Goal: Information Seeking & Learning: Learn about a topic

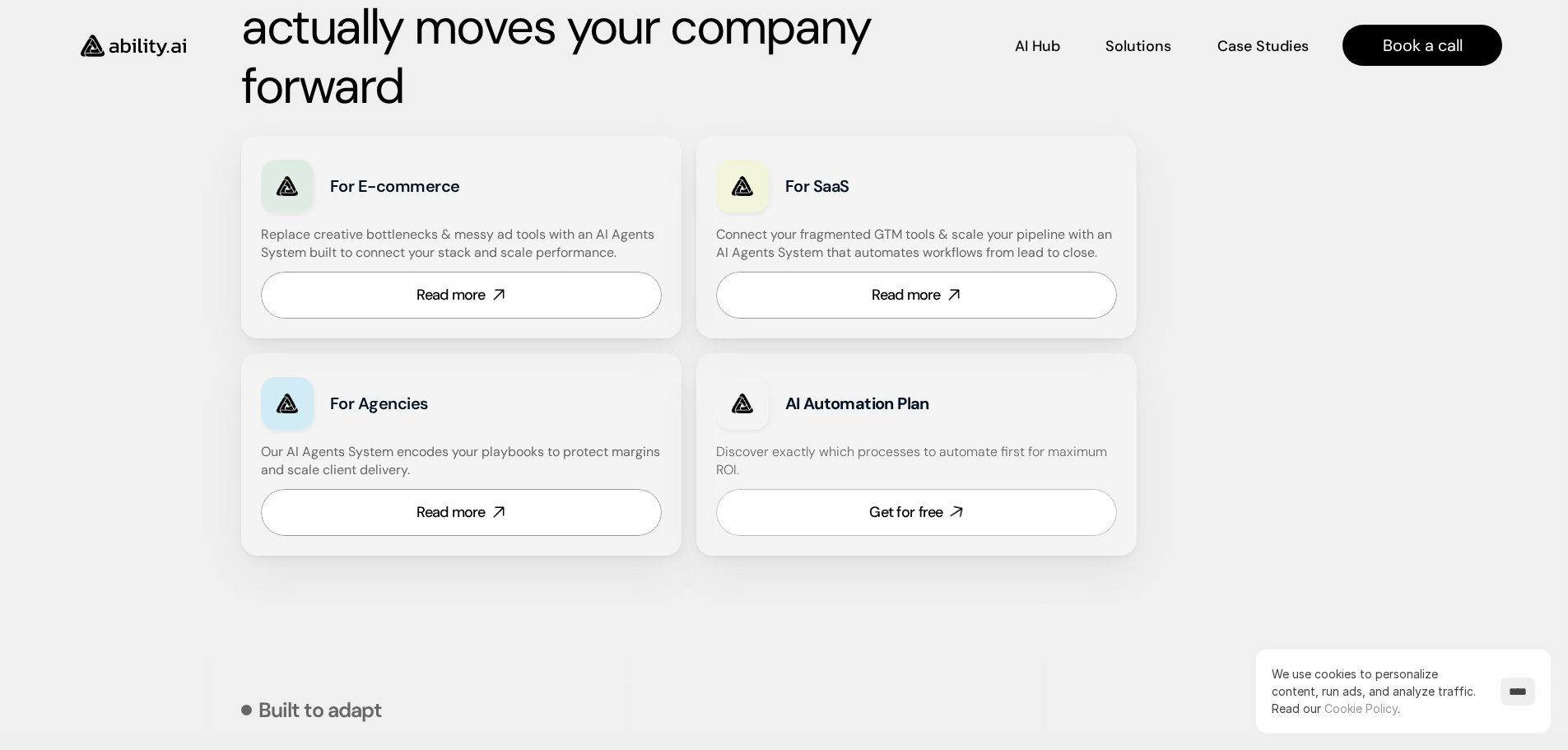
scroll to position [988, 0]
click at [874, 529] on link "Get for free" at bounding box center [916, 513] width 401 height 47
click at [1135, 48] on p "Solutions" at bounding box center [1137, 45] width 63 height 21
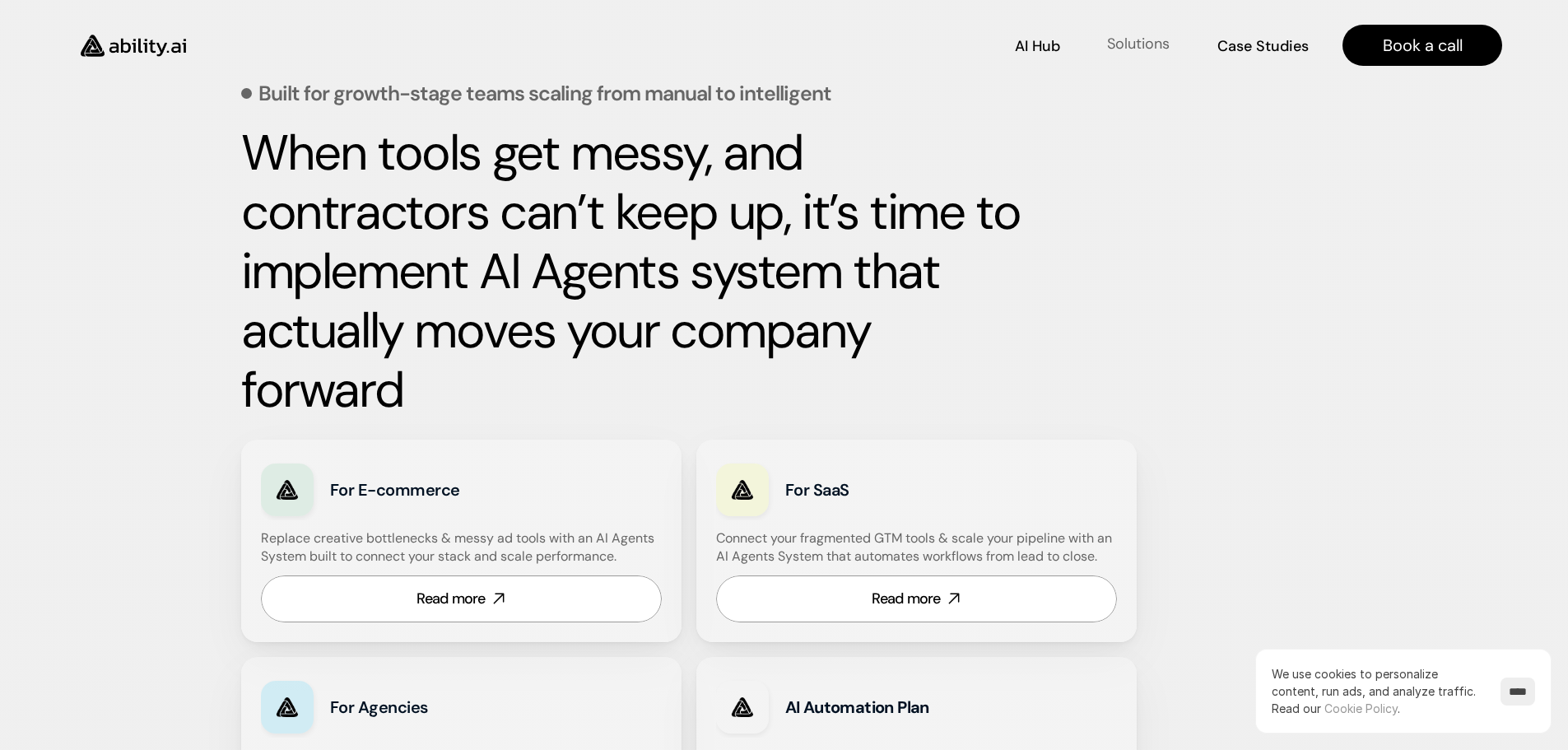
scroll to position [684, 0]
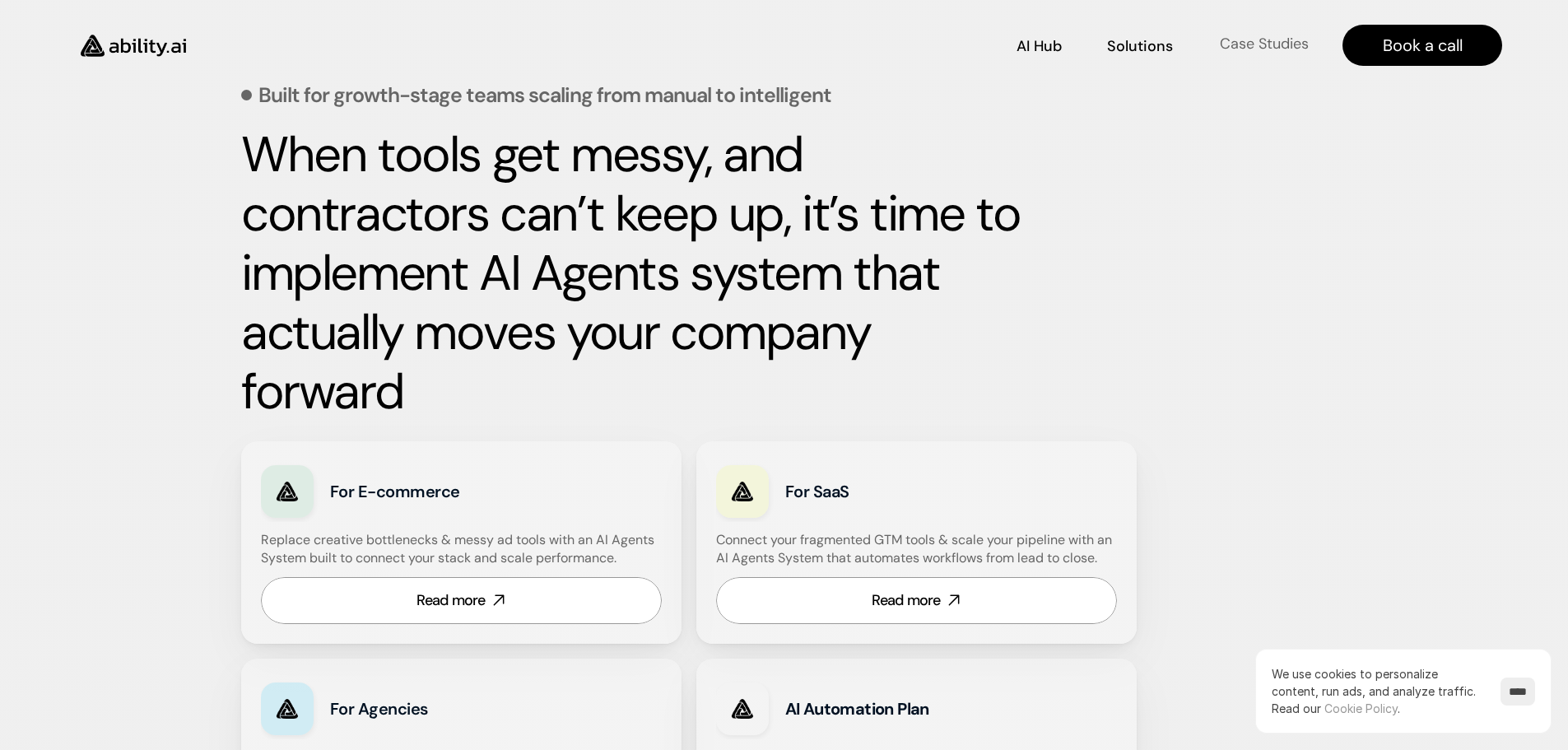
click at [1226, 35] on link "Case Studies Case Studies" at bounding box center [1264, 45] width 92 height 29
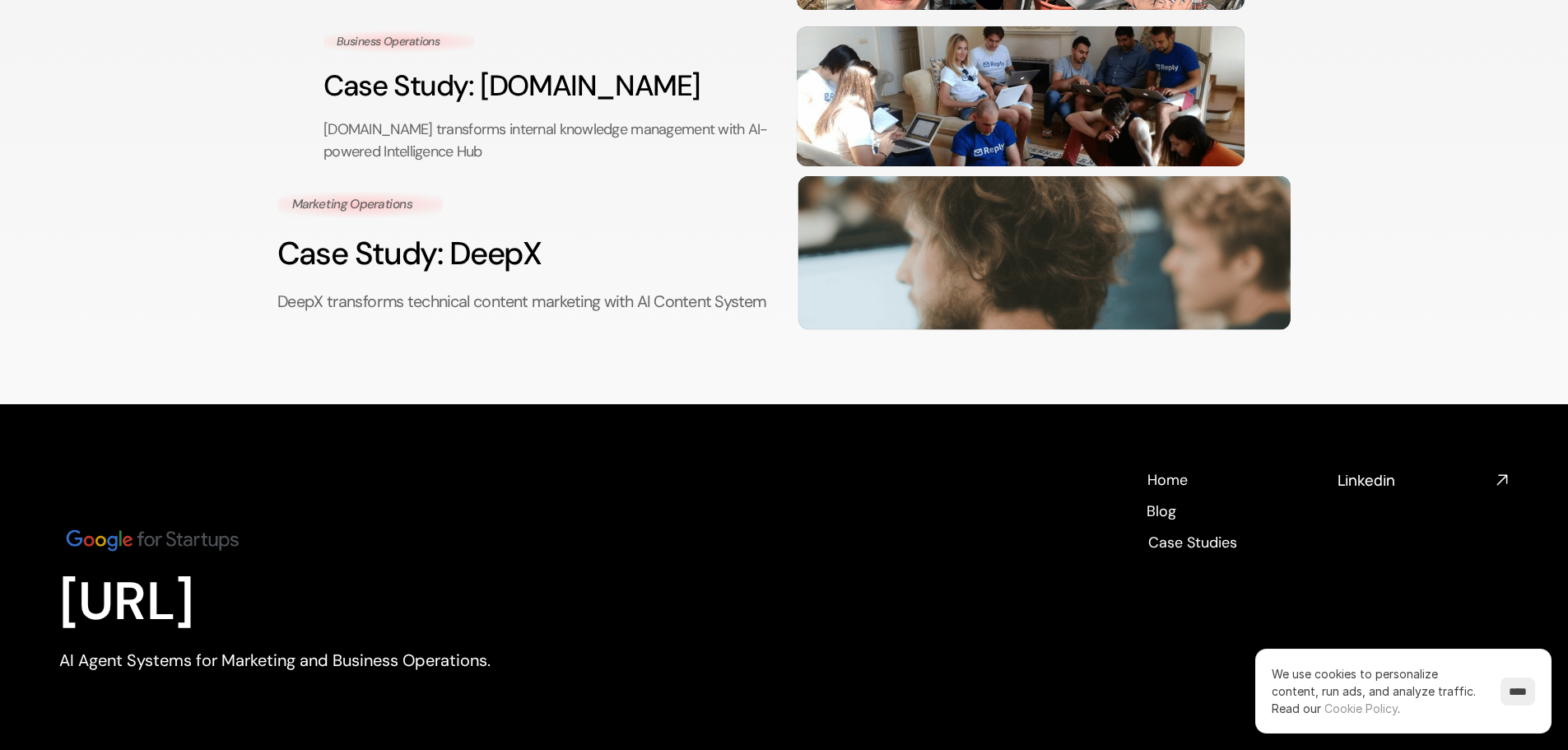
scroll to position [574, 0]
